Goal: Task Accomplishment & Management: Use online tool/utility

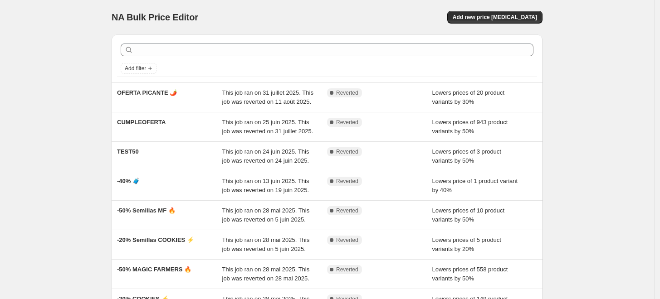
drag, startPoint x: 287, startPoint y: 137, endPoint x: 87, endPoint y: 147, distance: 199.8
click at [87, 147] on div "NA Bulk Price Editor. This page is ready NA Bulk Price Editor Add new price [ME…" at bounding box center [327, 233] width 654 height 467
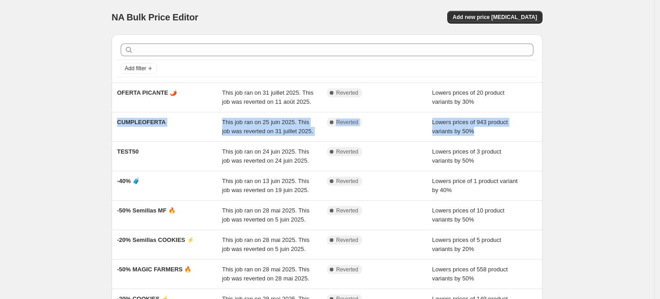
drag, startPoint x: 247, startPoint y: 142, endPoint x: 63, endPoint y: 160, distance: 185.0
click at [49, 160] on div "NA Bulk Price Editor. This page is ready NA Bulk Price Editor Add new price [ME…" at bounding box center [327, 233] width 654 height 467
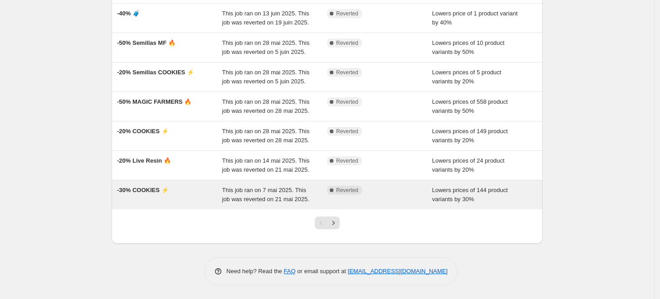
scroll to position [151, 0]
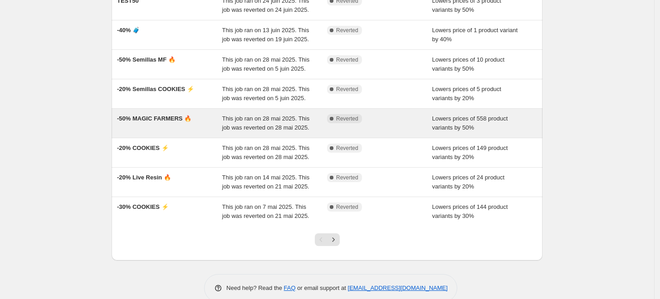
click at [265, 132] on div "This job ran on 28 mai 2025. This job was reverted on 28 mai 2025." at bounding box center [274, 123] width 105 height 18
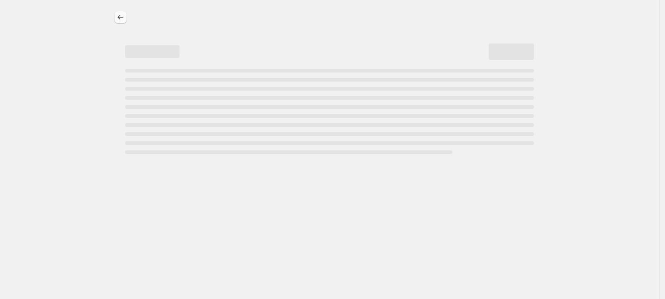
select select "percentage"
select select "collection"
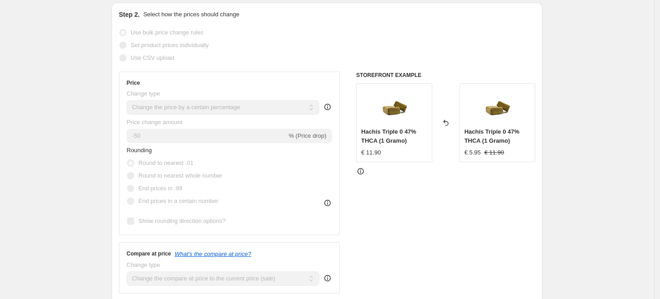
scroll to position [151, 0]
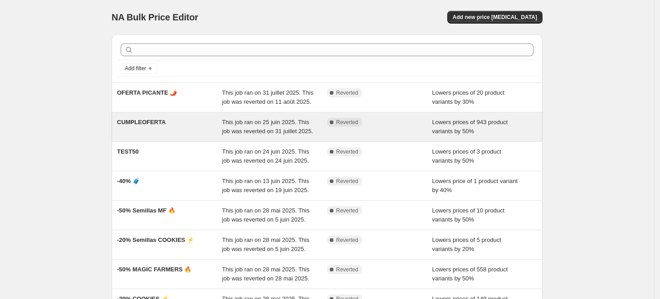
click at [268, 133] on span "This job ran on 25 juin 2025. This job was reverted on 31 juillet 2025." at bounding box center [267, 127] width 91 height 16
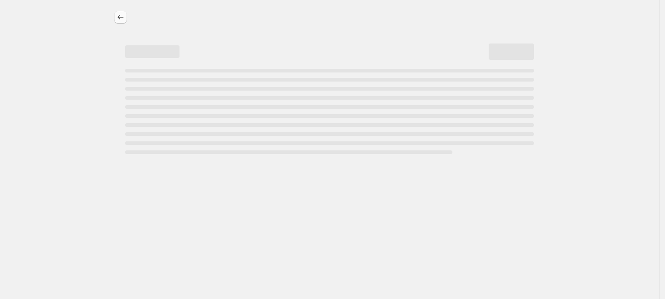
select select "percentage"
select select "no_change"
select select "collection"
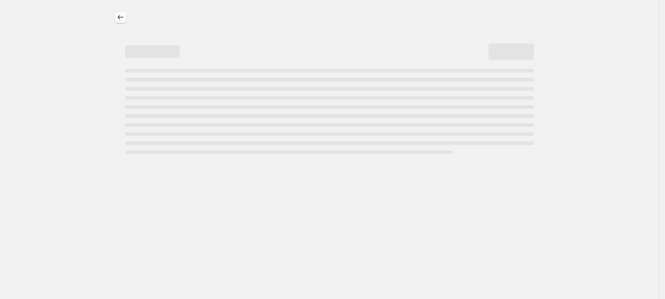
select select "collection"
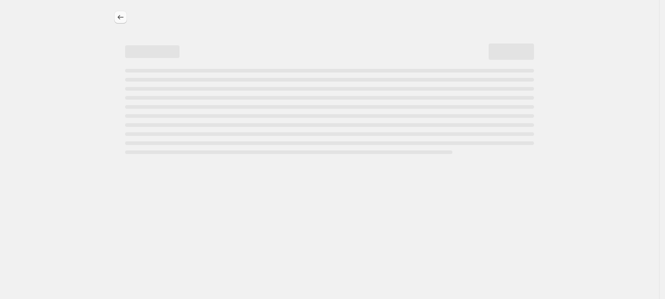
select select "collection"
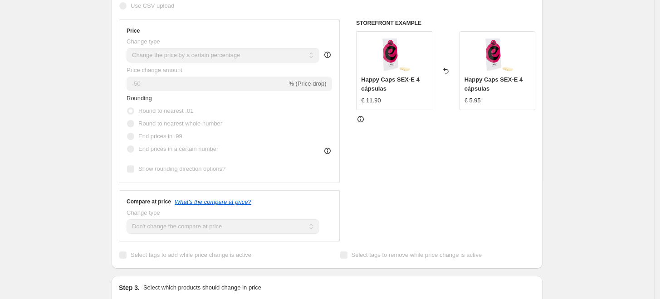
scroll to position [151, 0]
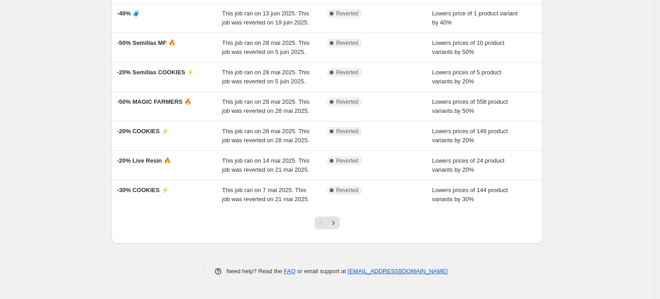
scroll to position [258, 0]
click at [336, 223] on icon "Next" at bounding box center [333, 223] width 9 height 9
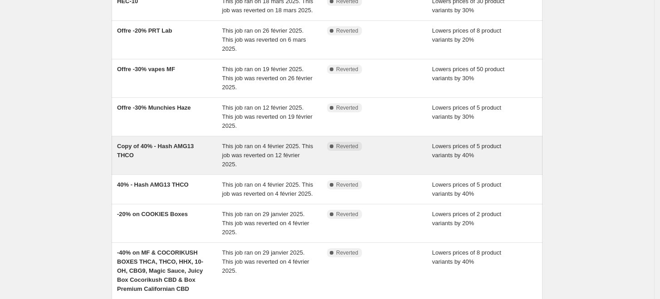
scroll to position [151, 0]
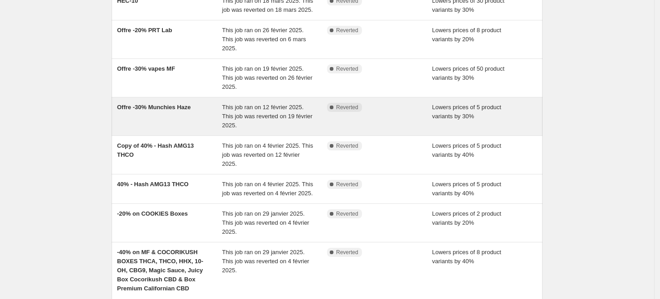
click at [247, 129] on span "This job ran on 12 février 2025. This job was reverted on 19 février 2025." at bounding box center [267, 116] width 90 height 25
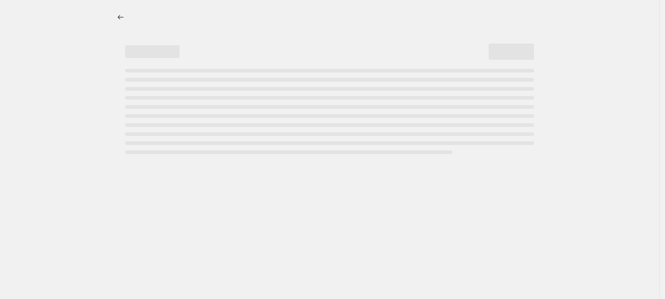
select select "percentage"
select select "no_change"
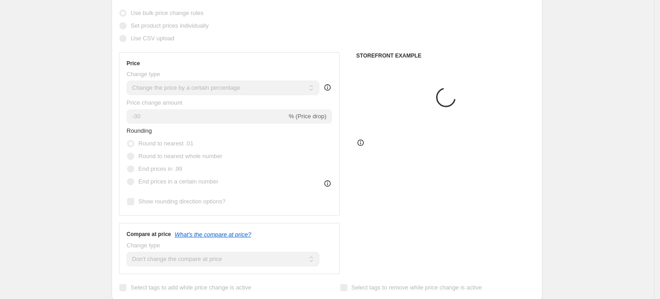
scroll to position [252, 0]
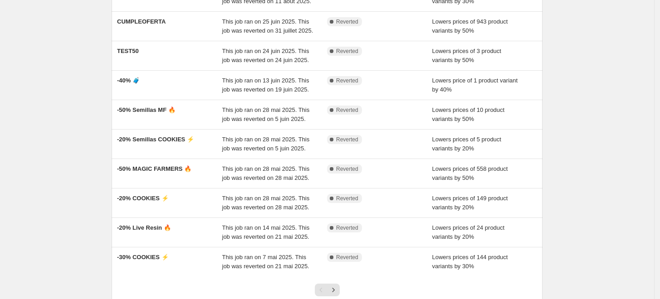
scroll to position [258, 0]
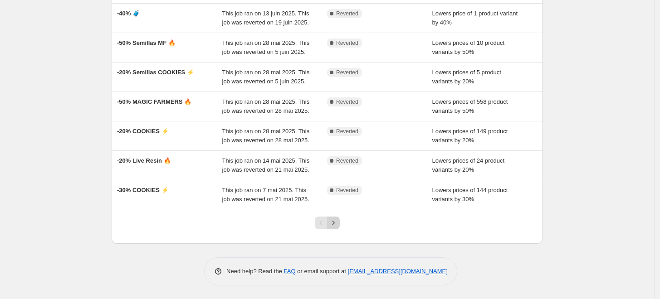
click at [335, 222] on icon "Next" at bounding box center [333, 223] width 9 height 9
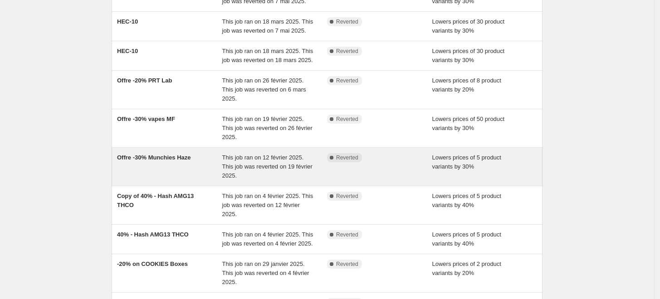
scroll to position [151, 0]
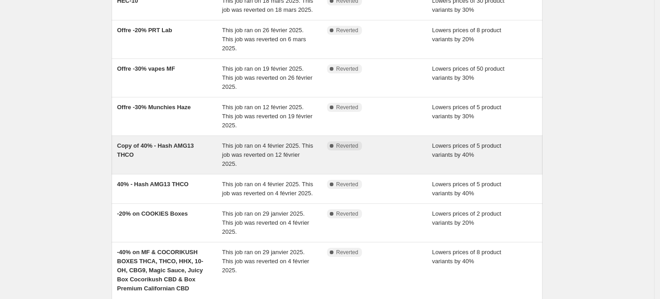
click at [258, 167] on span "This job ran on 4 février 2025. This job was reverted on 12 février 2025." at bounding box center [267, 154] width 91 height 25
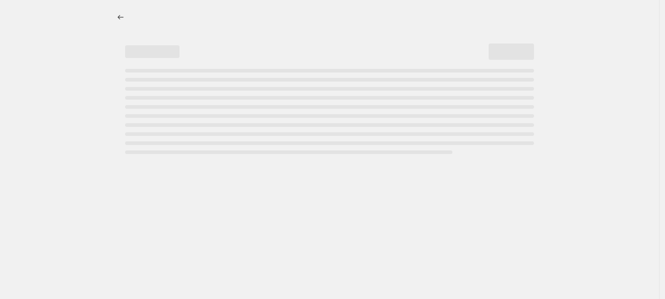
select select "percentage"
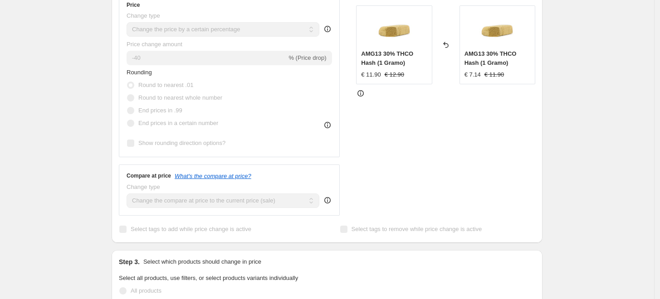
scroll to position [302, 0]
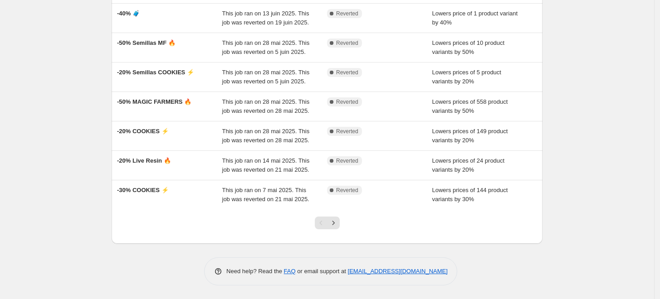
scroll to position [258, 0]
click at [337, 224] on icon "Next" at bounding box center [333, 223] width 9 height 9
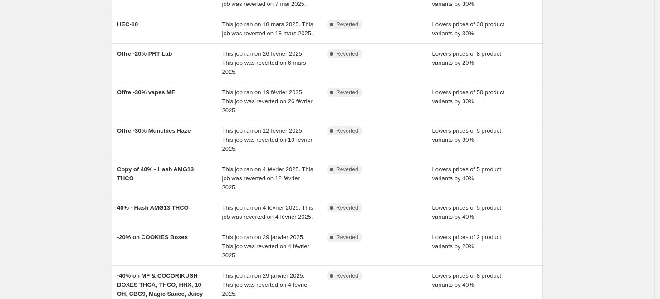
scroll to position [267, 0]
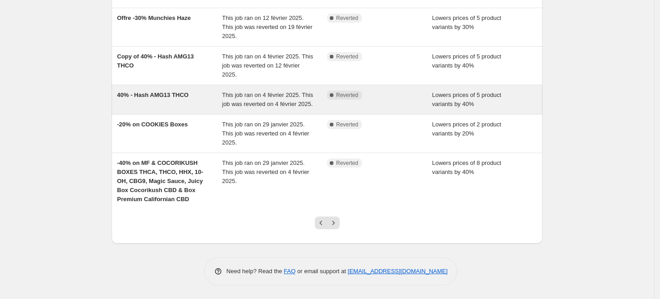
click at [175, 98] on div "40% - Hash AMG13 THCO" at bounding box center [169, 100] width 105 height 18
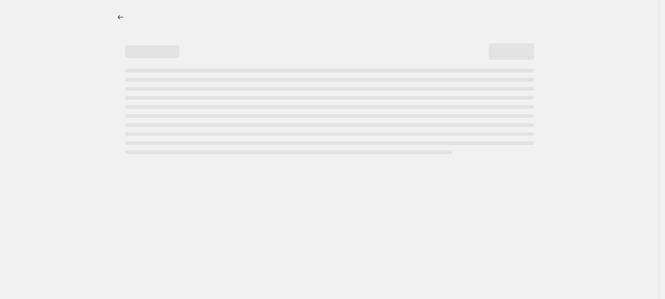
select select "percentage"
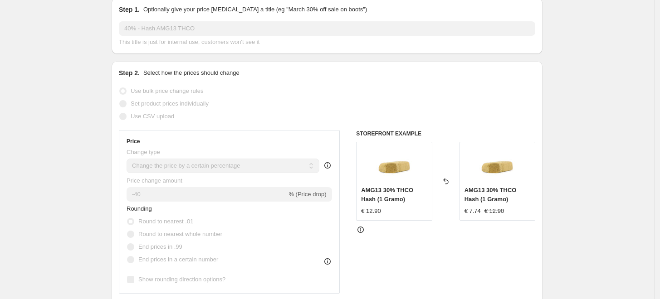
scroll to position [201, 0]
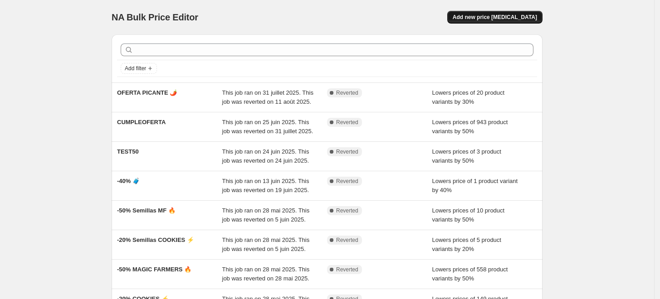
click at [511, 15] on span "Add new price [MEDICAL_DATA]" at bounding box center [495, 17] width 84 height 7
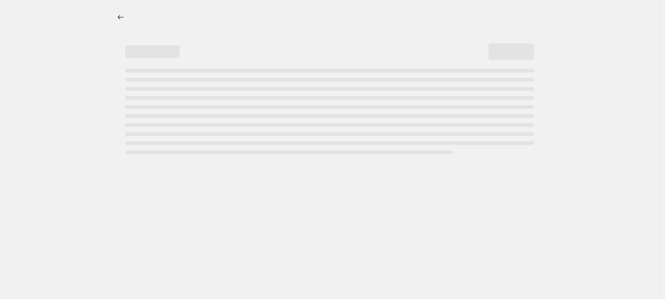
select select "percentage"
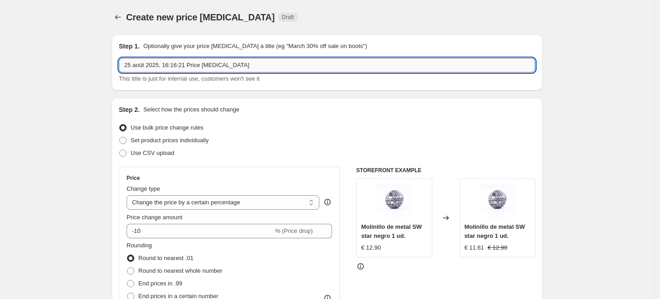
click at [207, 65] on input "25 août 2025, 16:16:21 Price [MEDICAL_DATA]" at bounding box center [327, 65] width 416 height 15
click at [210, 65] on input "25 août 2025, 16:16:21 Price [MEDICAL_DATA]" at bounding box center [327, 65] width 416 height 15
click at [251, 68] on input "25 août 2025, 16:16:21 Price [MEDICAL_DATA]" at bounding box center [327, 65] width 416 height 15
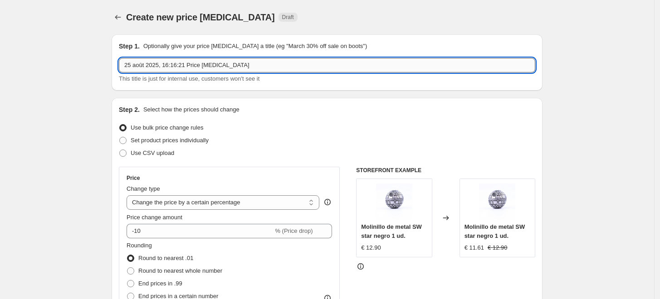
click at [251, 68] on input "25 août 2025, 16:16:21 Price [MEDICAL_DATA]" at bounding box center [327, 65] width 416 height 15
type input "TESTOFFREMS"
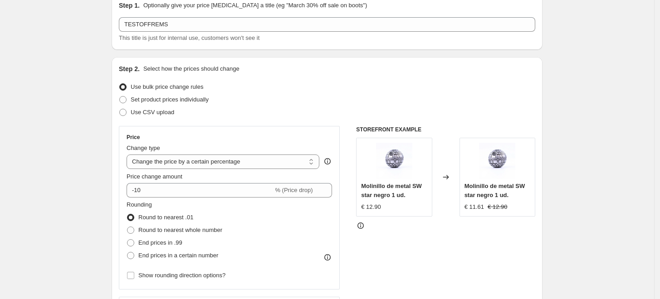
scroll to position [101, 0]
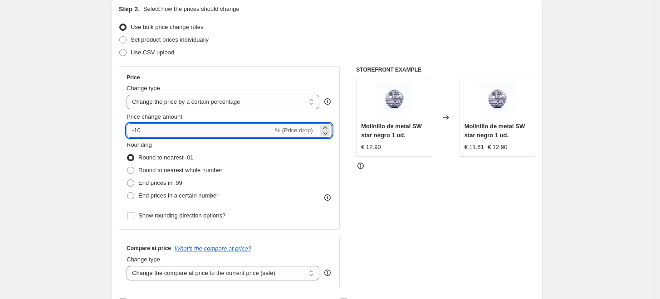
drag, startPoint x: 141, startPoint y: 130, endPoint x: 137, endPoint y: 128, distance: 4.7
click at [137, 128] on input "-10" at bounding box center [200, 130] width 146 height 15
type input "-20"
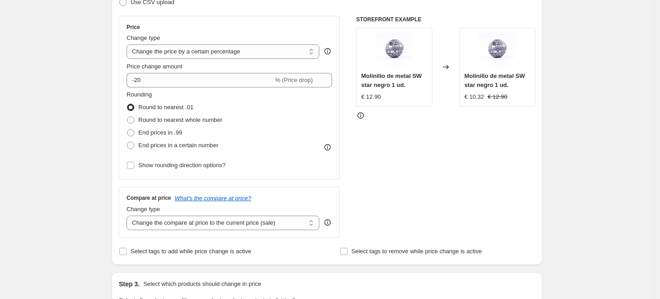
scroll to position [352, 0]
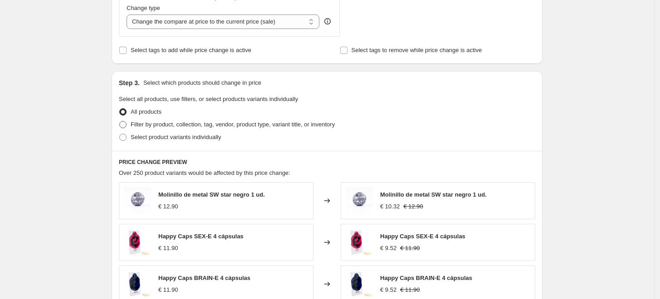
click at [224, 123] on span "Filter by product, collection, tag, vendor, product type, variant title, or inv…" at bounding box center [233, 124] width 204 height 7
click at [120, 122] on input "Filter by product, collection, tag, vendor, product type, variant title, or inv…" at bounding box center [119, 121] width 0 height 0
radio input "true"
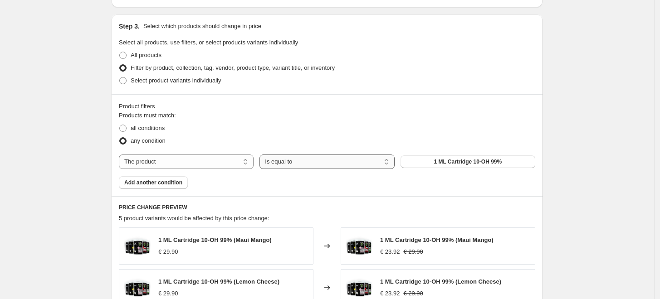
scroll to position [453, 0]
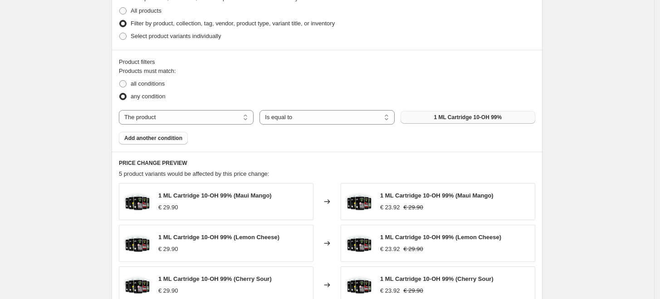
click at [453, 116] on span "1 ML Cartridge 10-OH 99%" at bounding box center [468, 117] width 68 height 7
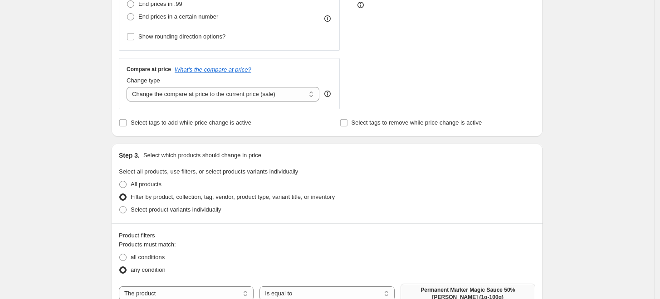
scroll to position [252, 0]
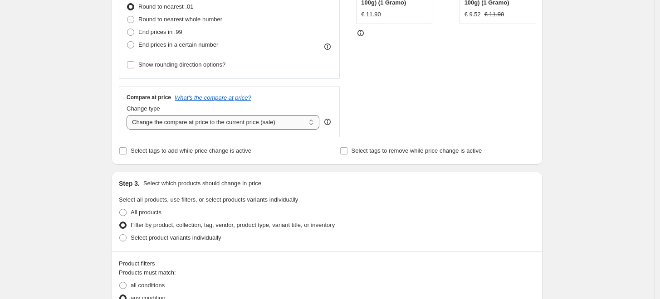
click at [211, 122] on select "Change the compare at price to the current price (sale) Change the compare at p…" at bounding box center [223, 122] width 193 height 15
select select "no_change"
click at [129, 115] on select "Change the compare at price to the current price (sale) Change the compare at p…" at bounding box center [223, 122] width 193 height 15
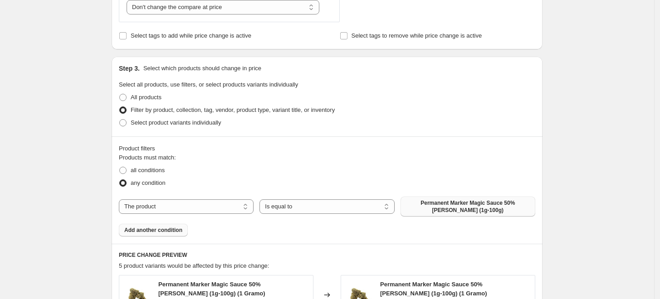
scroll to position [425, 0]
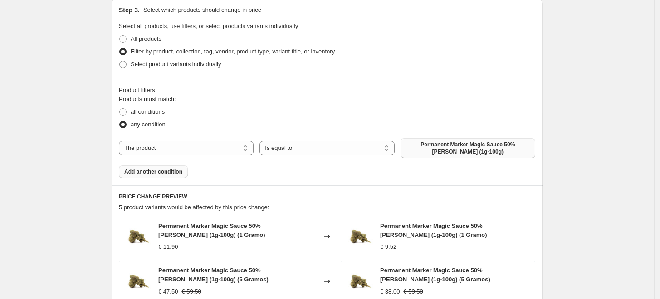
click at [167, 168] on span "Add another condition" at bounding box center [153, 171] width 58 height 7
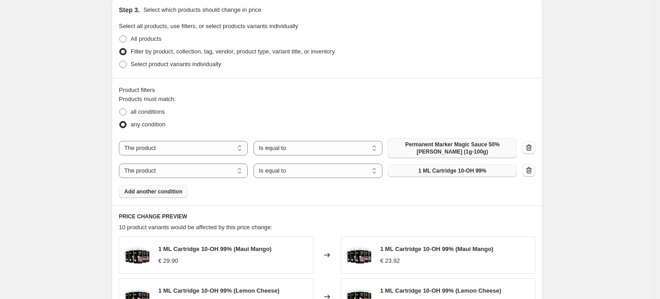
click at [463, 169] on span "1 ML Cartridge 10-OH 99%" at bounding box center [452, 170] width 68 height 7
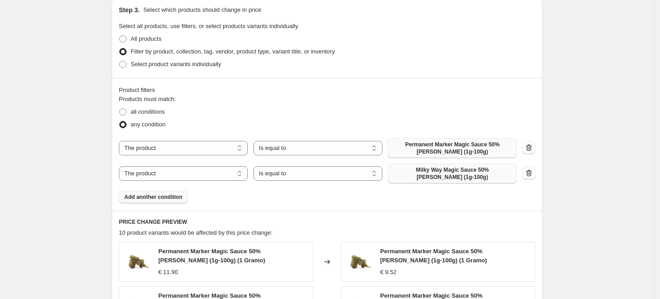
click at [162, 198] on span "Add another condition" at bounding box center [153, 197] width 58 height 7
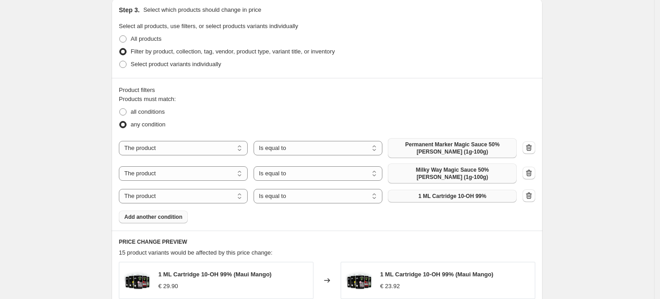
click at [445, 195] on span "1 ML Cartridge 10-OH 99%" at bounding box center [452, 196] width 68 height 7
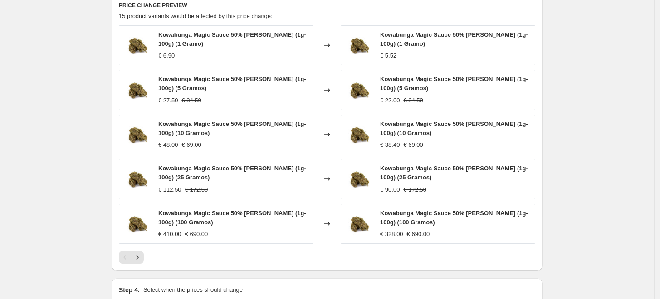
scroll to position [779, 0]
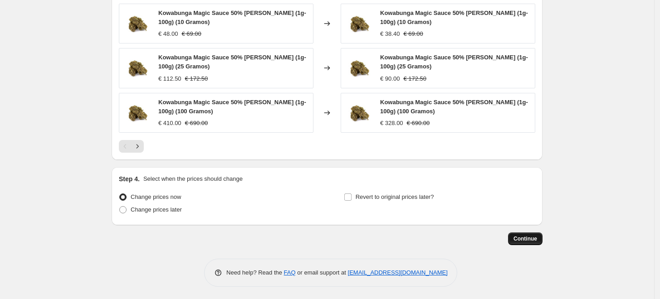
click at [537, 239] on span "Continue" at bounding box center [525, 238] width 24 height 7
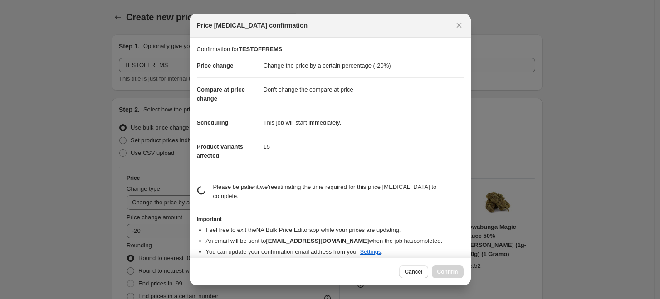
scroll to position [0, 0]
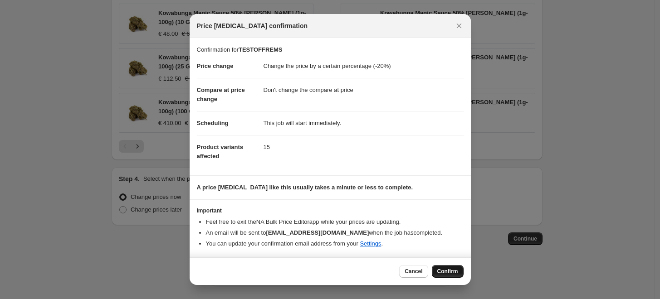
click at [441, 270] on span "Confirm" at bounding box center [447, 271] width 21 height 7
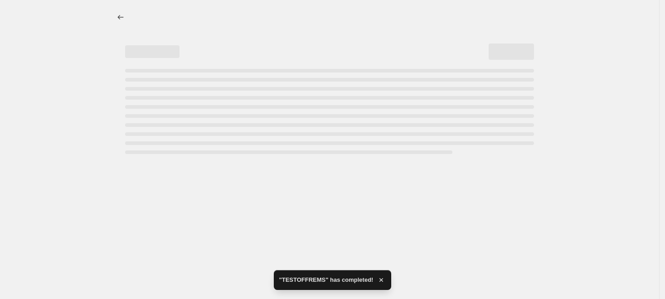
select select "percentage"
select select "no_change"
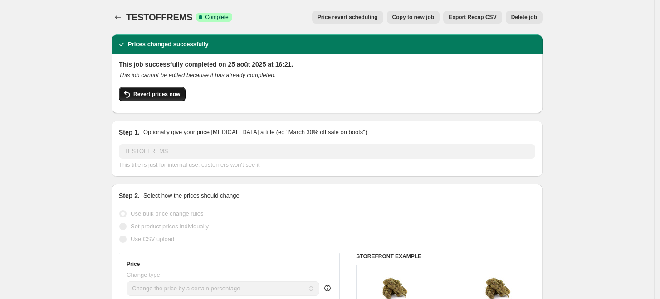
click at [173, 97] on span "Revert prices now" at bounding box center [156, 94] width 47 height 7
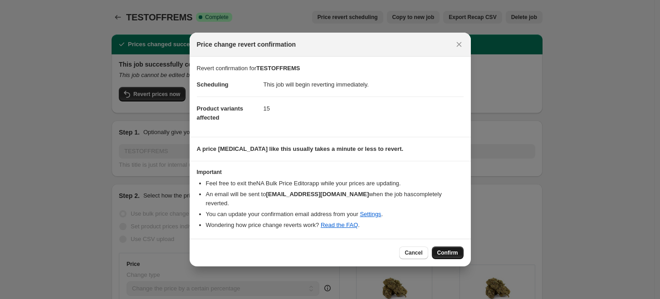
click at [445, 252] on button "Confirm" at bounding box center [448, 253] width 32 height 13
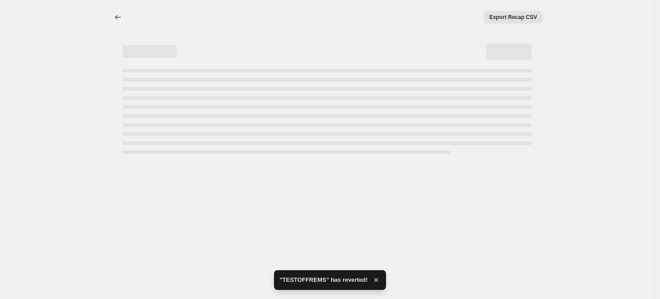
select select "percentage"
select select "no_change"
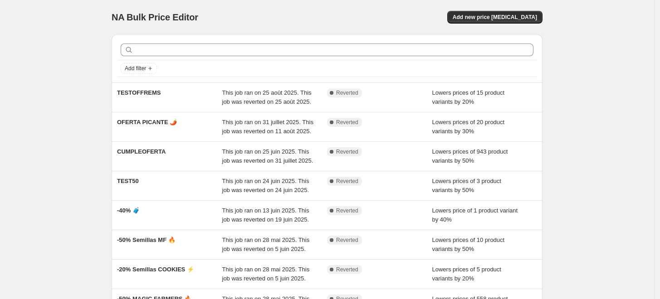
drag, startPoint x: 612, startPoint y: 126, endPoint x: 591, endPoint y: 127, distance: 20.9
click at [613, 126] on div "NA Bulk Price Editor. This page is ready NA Bulk Price Editor Add new price [ME…" at bounding box center [327, 233] width 654 height 467
drag, startPoint x: 172, startPoint y: 92, endPoint x: 110, endPoint y: 88, distance: 62.2
click at [110, 88] on div "Add filter TESTOFFREMS This job ran on 25 août 2025. This job was reverted on 2…" at bounding box center [323, 219] width 438 height 385
copy span "TESTOFFREMS"
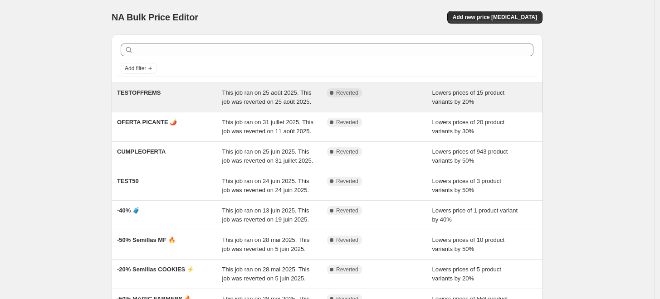
click at [285, 107] on div "This job ran on 25 août 2025. This job was reverted on 25 août 2025." at bounding box center [274, 97] width 105 height 18
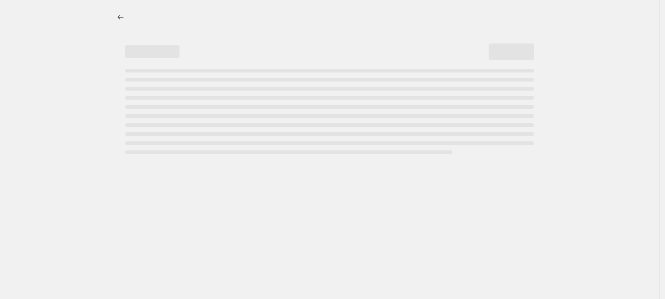
select select "percentage"
select select "no_change"
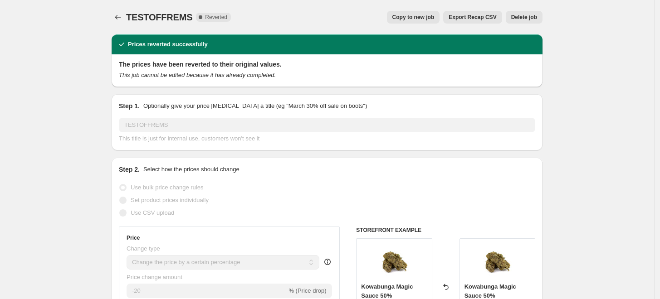
click at [418, 17] on span "Copy to new job" at bounding box center [413, 17] width 42 height 7
select select "percentage"
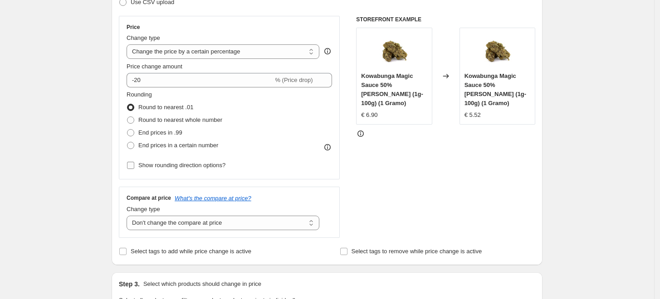
scroll to position [201, 0]
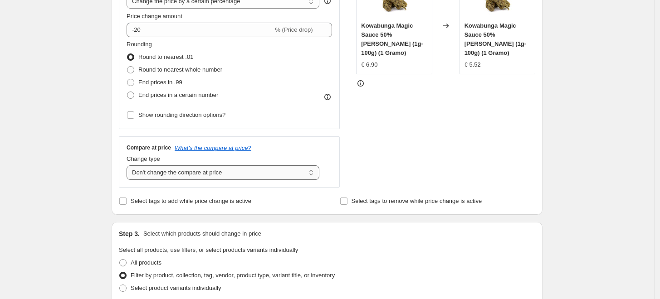
click at [236, 166] on select "Change the compare at price to the current price (sale) Change the compare at p…" at bounding box center [223, 173] width 193 height 15
select select "ep"
click at [129, 166] on select "Change the compare at price to the current price (sale) Change the compare at p…" at bounding box center [223, 173] width 193 height 15
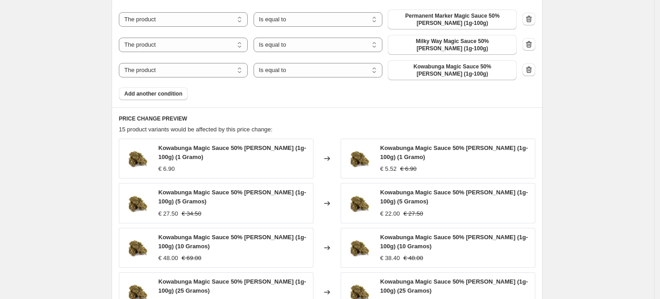
scroll to position [779, 0]
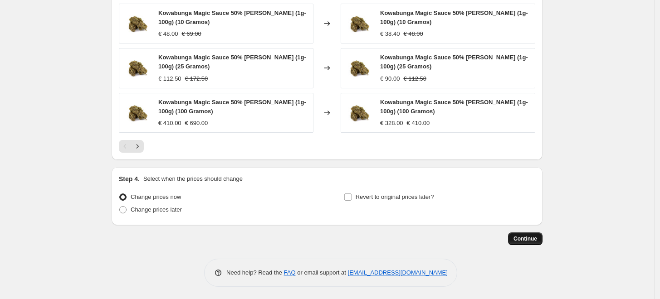
click at [527, 241] on span "Continue" at bounding box center [525, 238] width 24 height 7
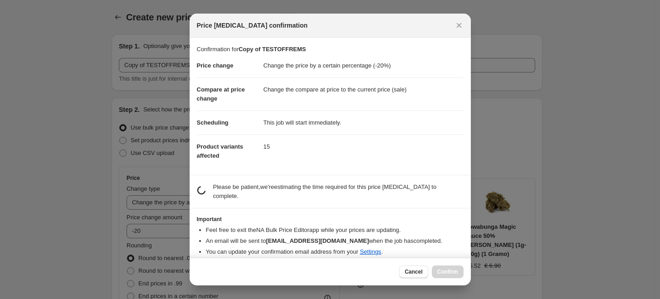
scroll to position [0, 0]
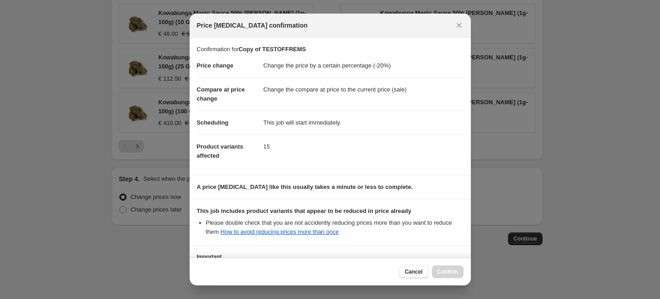
click at [274, 263] on div "Cancel Confirm" at bounding box center [330, 272] width 281 height 28
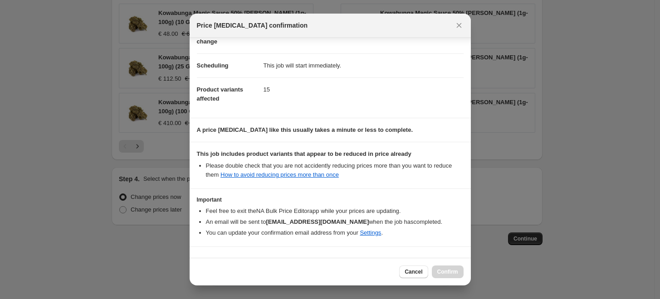
scroll to position [81, 0]
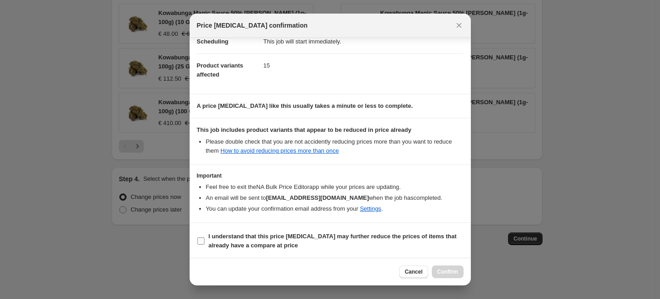
click at [224, 239] on span "I understand that this price [MEDICAL_DATA] may further reduce the prices of it…" at bounding box center [336, 241] width 255 height 18
click at [205, 239] on input "I understand that this price [MEDICAL_DATA] may further reduce the prices of it…" at bounding box center [200, 241] width 7 height 7
checkbox input "true"
click at [446, 268] on span "Confirm" at bounding box center [447, 271] width 21 height 7
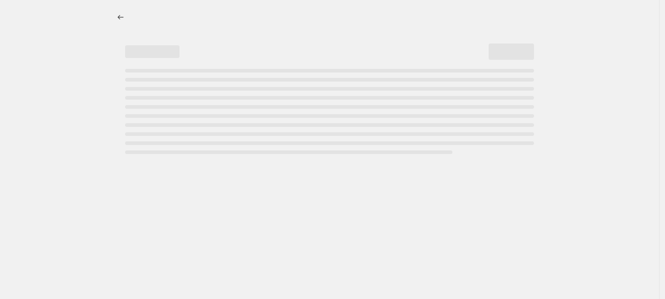
select select "percentage"
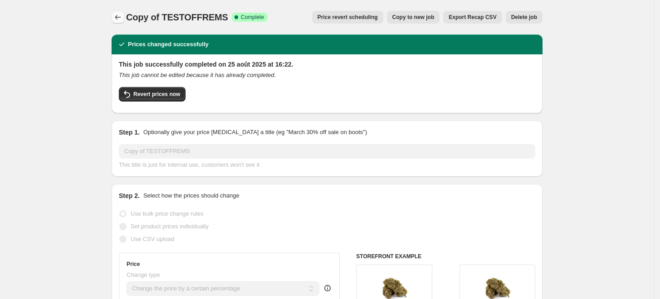
click at [122, 17] on icon "Price change jobs" at bounding box center [117, 17] width 9 height 9
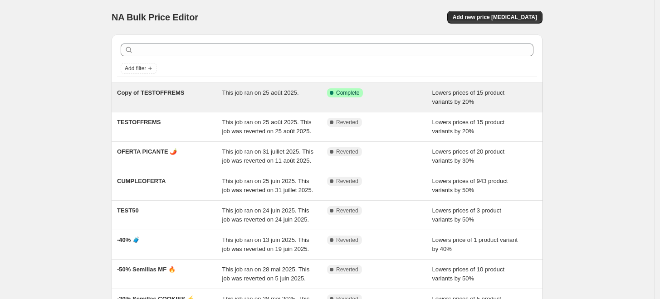
click at [267, 94] on span "This job ran on 25 août 2025." at bounding box center [260, 92] width 77 height 7
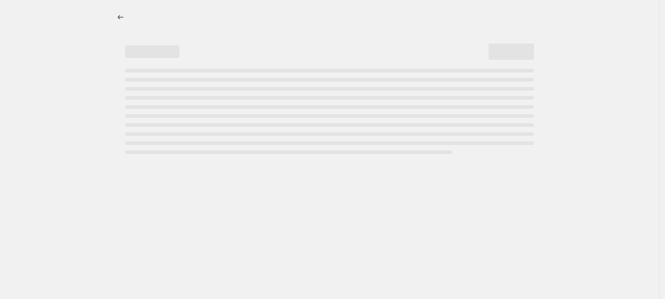
select select "percentage"
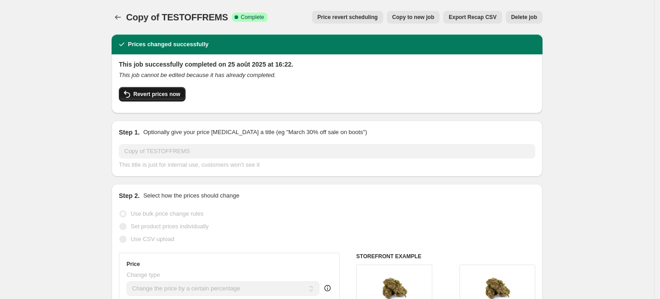
click at [161, 96] on span "Revert prices now" at bounding box center [156, 94] width 47 height 7
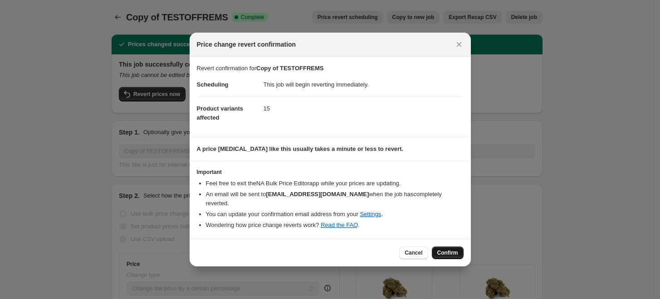
click at [450, 250] on span "Confirm" at bounding box center [447, 252] width 21 height 7
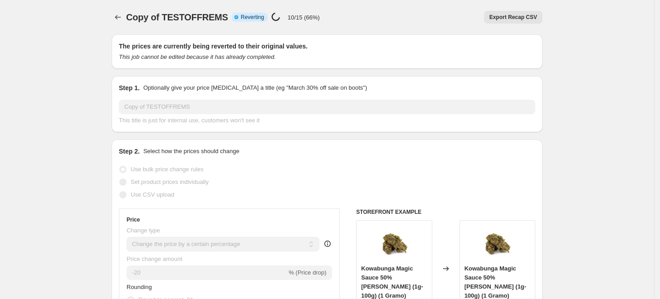
select select "percentage"
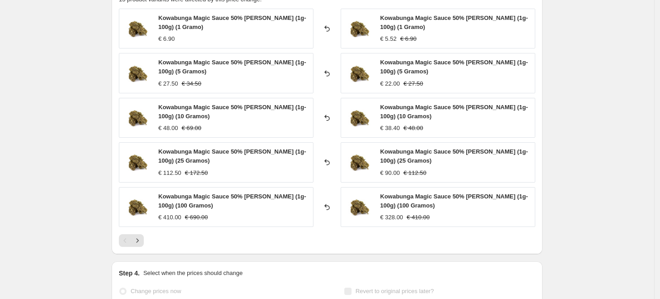
scroll to position [756, 0]
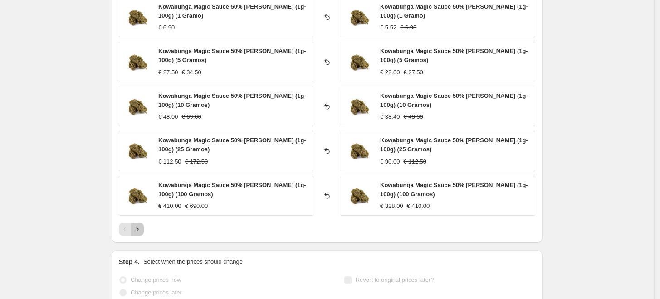
click at [140, 230] on icon "Next" at bounding box center [137, 229] width 9 height 9
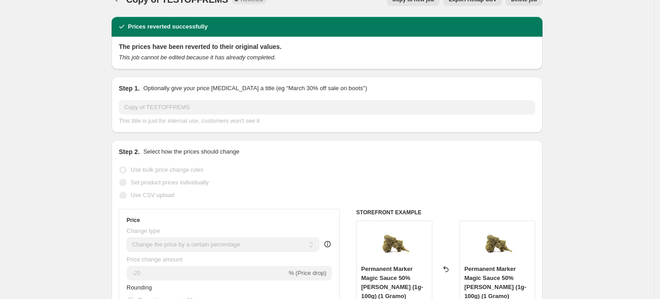
scroll to position [0, 0]
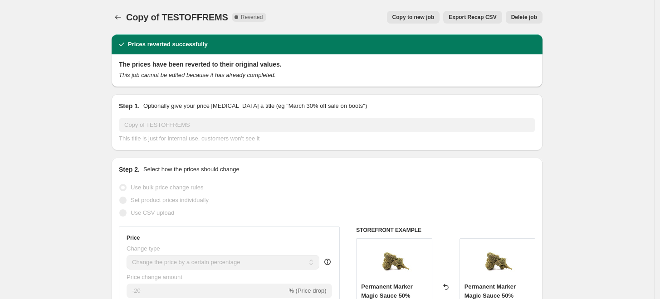
click at [410, 18] on span "Copy to new job" at bounding box center [413, 17] width 42 height 7
select select "percentage"
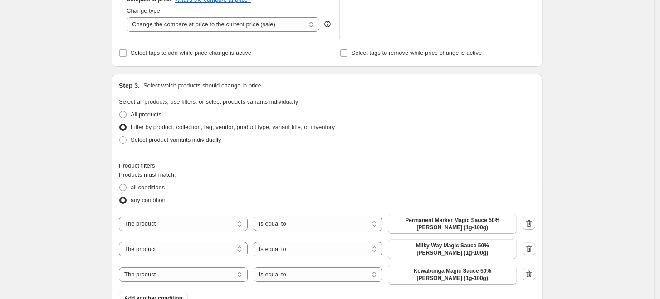
scroll to position [352, 0]
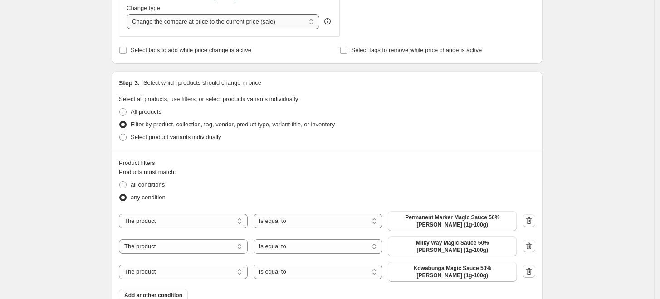
click at [217, 19] on select "Change the compare at price to the current price (sale) Change the compare at p…" at bounding box center [223, 22] width 193 height 15
select select "no_change"
click at [129, 15] on select "Change the compare at price to the current price (sale) Change the compare at p…" at bounding box center [223, 22] width 193 height 15
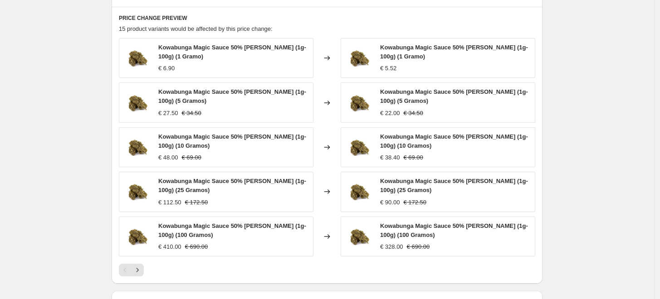
scroll to position [779, 0]
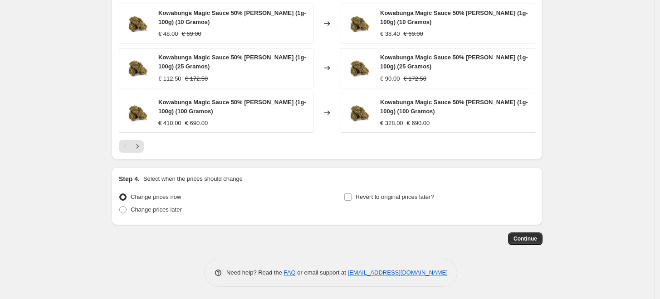
click at [507, 233] on div "Continue" at bounding box center [327, 239] width 431 height 13
click at [519, 235] on span "Continue" at bounding box center [525, 238] width 24 height 7
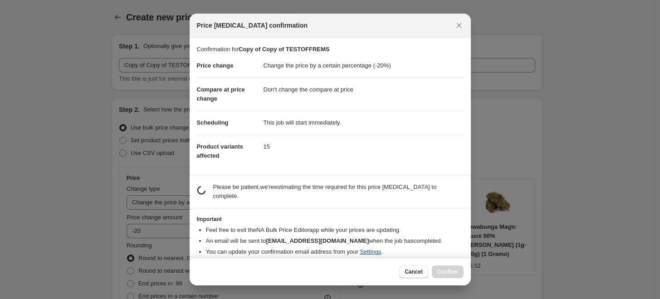
scroll to position [0, 0]
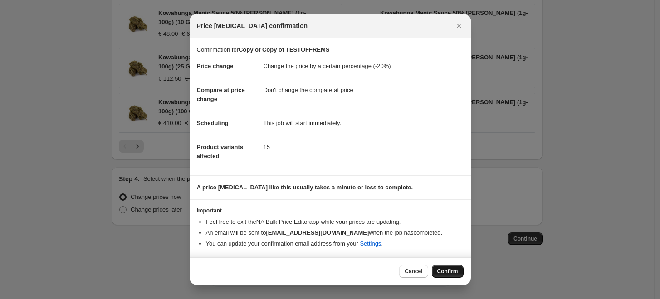
click at [452, 270] on span "Confirm" at bounding box center [447, 271] width 21 height 7
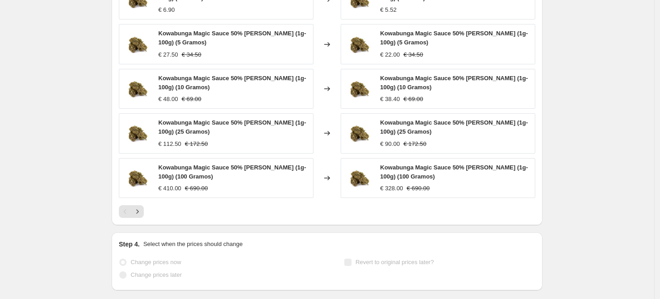
scroll to position [802, 0]
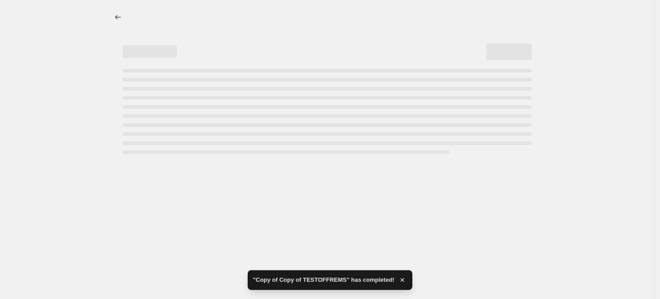
select select "percentage"
select select "no_change"
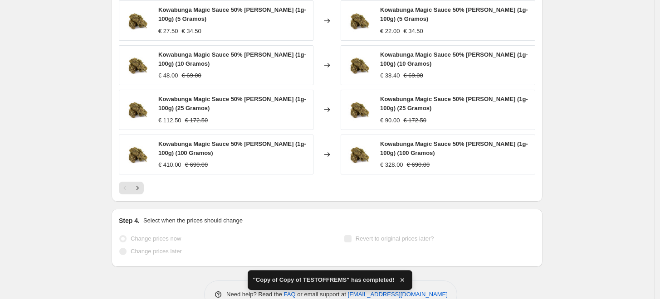
scroll to position [0, 0]
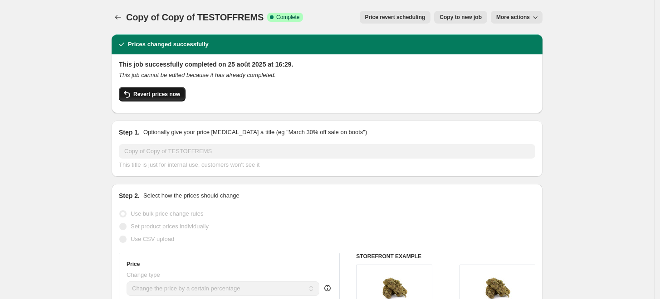
click at [166, 93] on span "Revert prices now" at bounding box center [156, 94] width 47 height 7
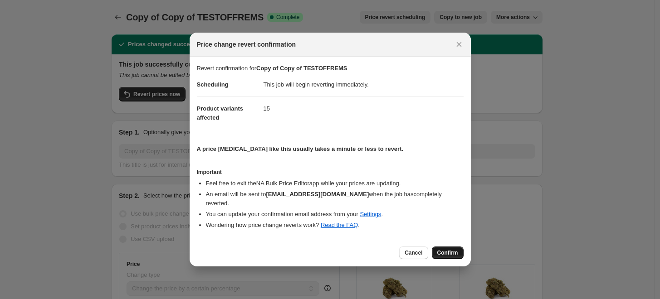
click at [451, 249] on span "Confirm" at bounding box center [447, 252] width 21 height 7
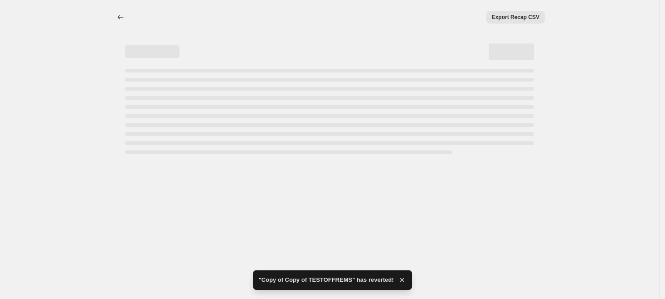
select select "percentage"
select select "no_change"
